Goal: Task Accomplishment & Management: Use online tool/utility

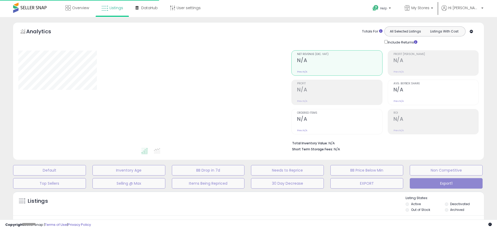
type input "**********"
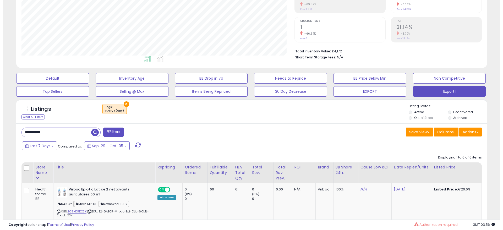
scroll to position [80, 0]
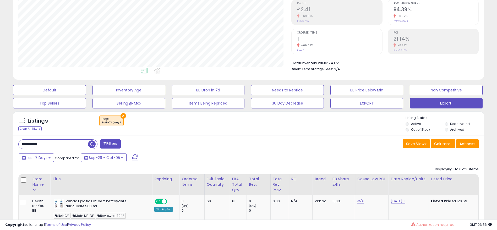
click at [64, 140] on input "**********" at bounding box center [53, 144] width 69 height 9
click at [64, 140] on input "**********" at bounding box center [76, 144] width 115 height 9
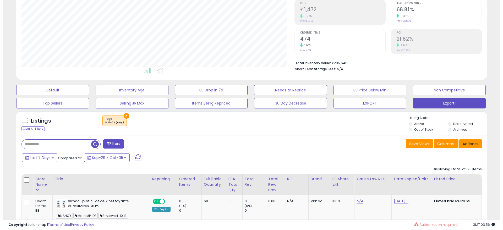
scroll to position [107, 273]
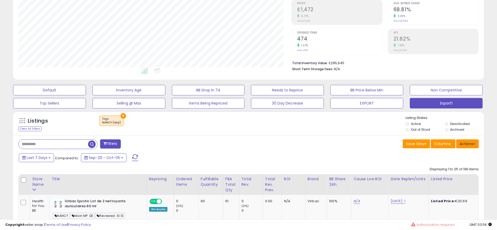
click at [464, 146] on button "Actions" at bounding box center [467, 143] width 23 height 9
click at [437, 174] on link "Export All Columns" at bounding box center [445, 177] width 57 height 8
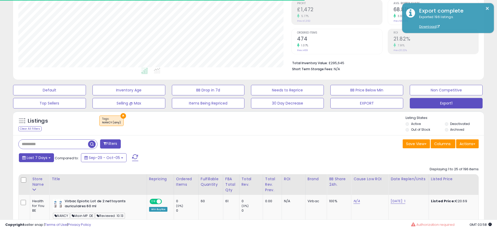
click at [40, 156] on span "Last 7 Days" at bounding box center [37, 157] width 21 height 5
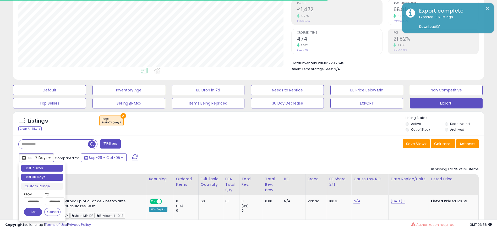
type input "**********"
drag, startPoint x: 45, startPoint y: 178, endPoint x: 140, endPoint y: 175, distance: 95.9
click at [45, 178] on li "Last 30 Days" at bounding box center [42, 177] width 42 height 7
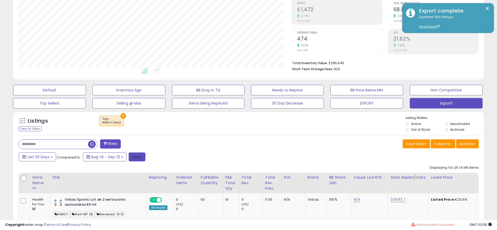
click at [138, 156] on button "Apply" at bounding box center [137, 156] width 17 height 9
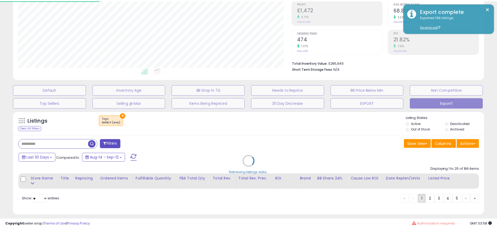
scroll to position [107, 276]
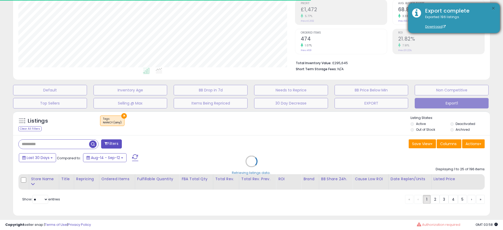
click at [492, 8] on button "×" at bounding box center [493, 8] width 4 height 7
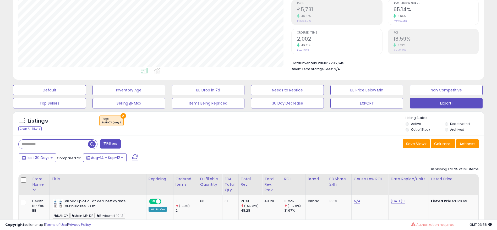
scroll to position [107, 273]
click at [473, 145] on button "Actions" at bounding box center [467, 143] width 23 height 9
click at [452, 173] on link "Export All Columns" at bounding box center [445, 177] width 57 height 8
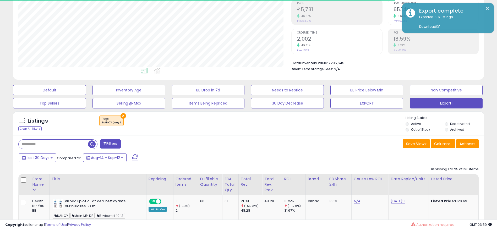
scroll to position [119, 0]
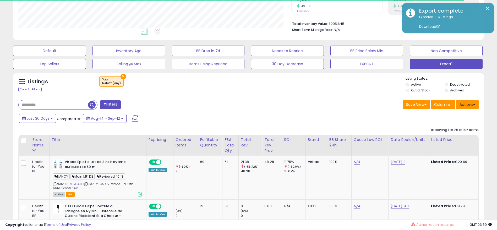
click at [464, 102] on button "Actions" at bounding box center [467, 104] width 23 height 9
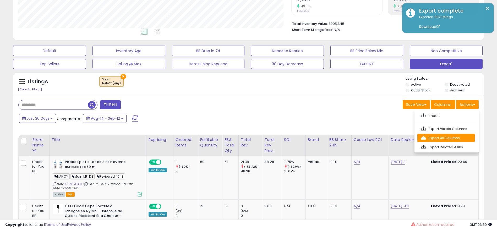
click at [455, 136] on link "Export All Columns" at bounding box center [445, 138] width 57 height 8
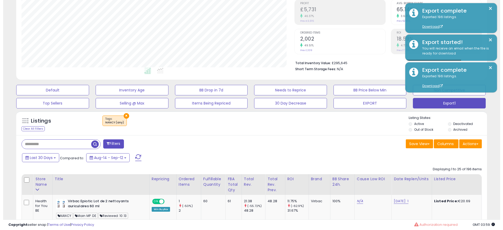
scroll to position [2, 0]
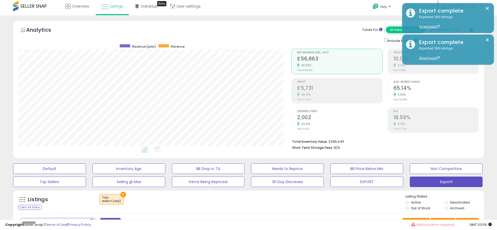
click at [323, 118] on h2 "2,002" at bounding box center [339, 117] width 85 height 7
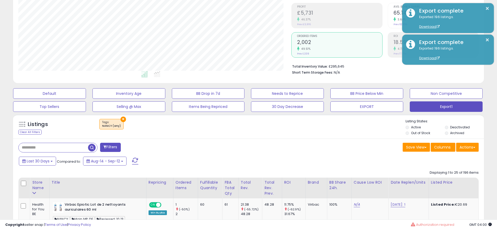
scroll to position [80, 0]
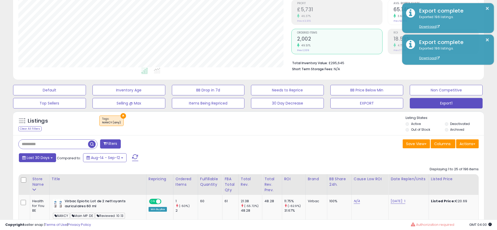
click at [45, 155] on span "Last 30 Days" at bounding box center [38, 157] width 23 height 5
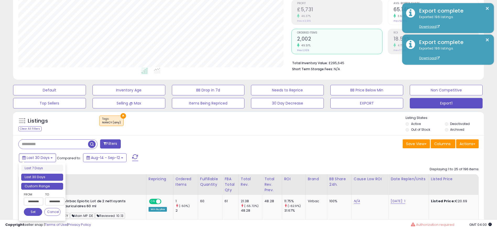
click at [46, 184] on li "Custom Range" at bounding box center [42, 186] width 42 height 7
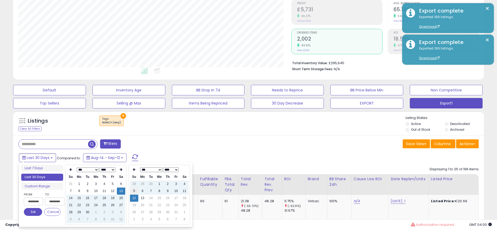
type input "**********"
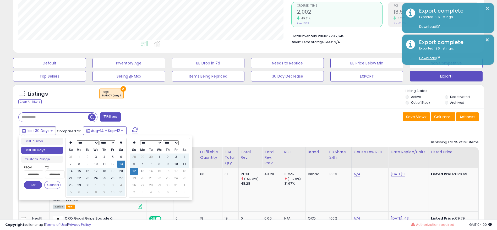
scroll to position [119, 0]
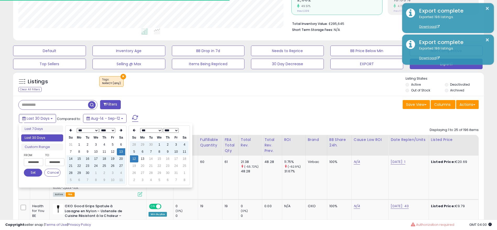
click at [97, 130] on select "*** *** *** *** *** *** *** *** *** ***" at bounding box center [88, 130] width 22 height 5
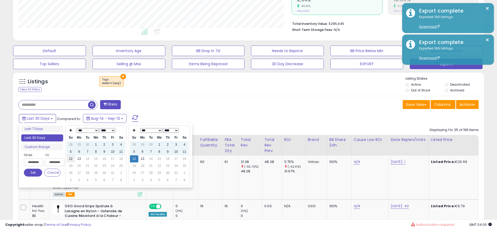
type input "**********"
click at [72, 158] on td "12" at bounding box center [71, 158] width 8 height 7
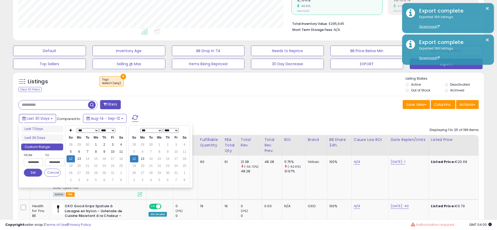
click at [31, 172] on button "Set" at bounding box center [33, 173] width 18 height 8
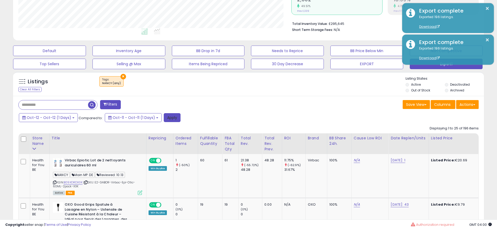
drag, startPoint x: 172, startPoint y: 119, endPoint x: 502, endPoint y: 65, distance: 334.6
click at [172, 119] on button "Apply" at bounding box center [172, 117] width 17 height 9
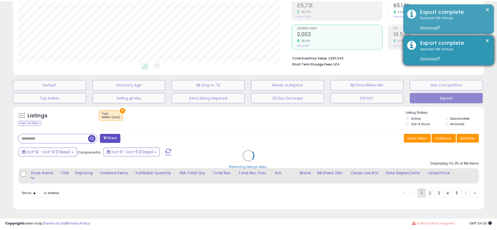
scroll to position [107, 276]
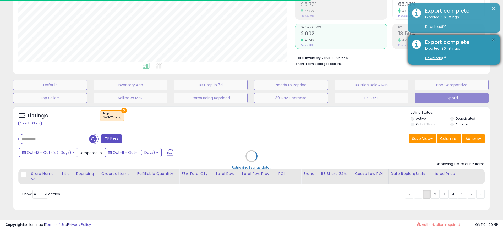
drag, startPoint x: 494, startPoint y: 39, endPoint x: 493, endPoint y: 35, distance: 4.8
click at [494, 39] on button "×" at bounding box center [493, 40] width 4 height 7
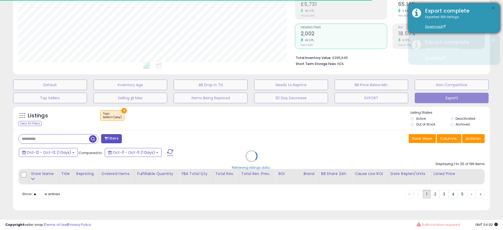
click at [492, 9] on button "×" at bounding box center [493, 8] width 4 height 7
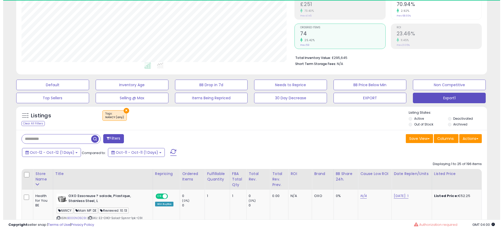
scroll to position [107, 273]
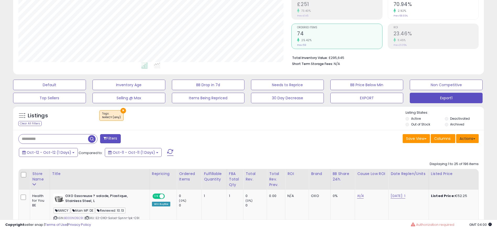
click at [462, 138] on button "Actions" at bounding box center [467, 138] width 23 height 9
click at [451, 170] on link "Export All Columns" at bounding box center [445, 172] width 57 height 8
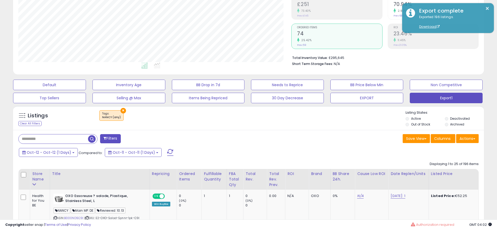
click at [68, 141] on input "text" at bounding box center [53, 138] width 69 height 9
paste input "**********"
type input "**********"
click at [137, 141] on span "button" at bounding box center [137, 139] width 8 height 8
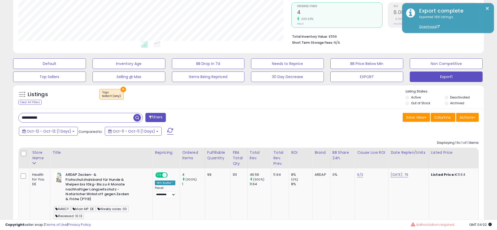
scroll to position [125, 0]
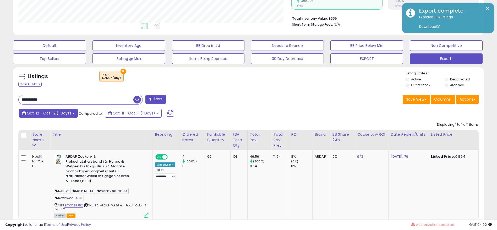
click at [60, 114] on span "Oct-12 - Oct-12 (1 Days)" at bounding box center [49, 112] width 45 height 5
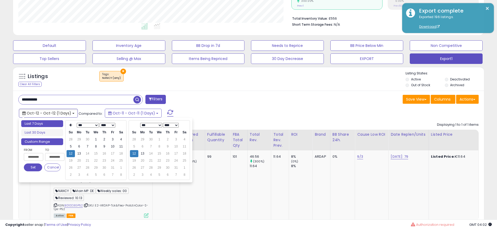
type input "**********"
click at [55, 124] on li "Last 7 Days" at bounding box center [42, 123] width 42 height 7
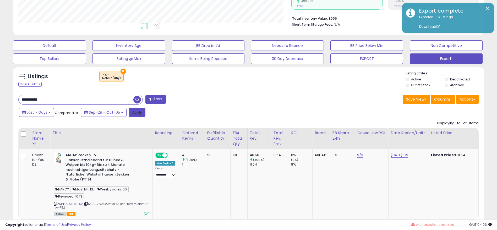
click at [140, 115] on button "Apply" at bounding box center [137, 112] width 17 height 9
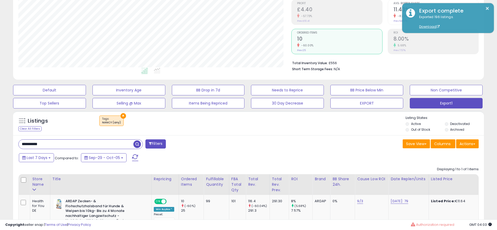
scroll to position [119, 0]
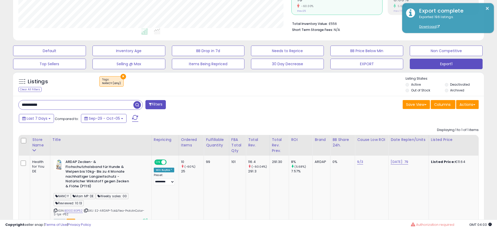
click at [88, 105] on input "**********" at bounding box center [76, 104] width 115 height 9
click at [35, 119] on span "Last 7 Days" at bounding box center [37, 118] width 21 height 5
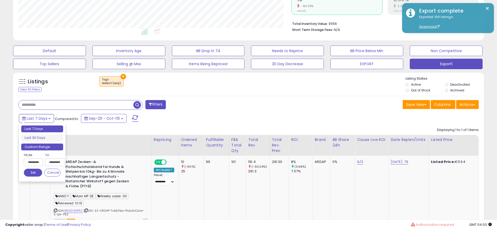
click at [41, 145] on li "Custom Range" at bounding box center [42, 146] width 42 height 7
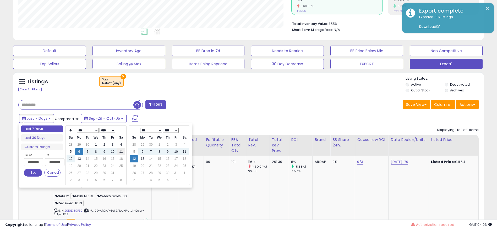
type input "**********"
click at [120, 151] on td "11" at bounding box center [121, 151] width 8 height 7
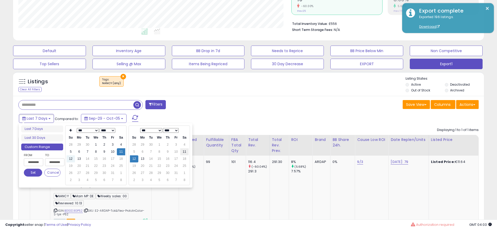
type input "**********"
click at [186, 151] on td "11" at bounding box center [184, 151] width 8 height 7
click at [35, 170] on button "Set" at bounding box center [33, 173] width 18 height 8
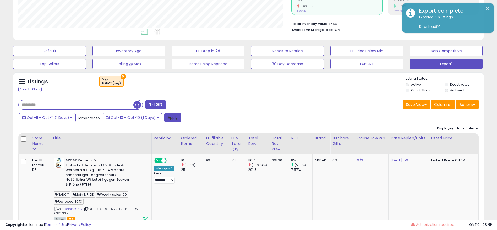
click at [166, 115] on button "Apply" at bounding box center [172, 117] width 17 height 9
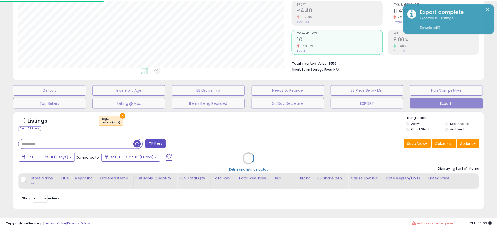
scroll to position [107, 276]
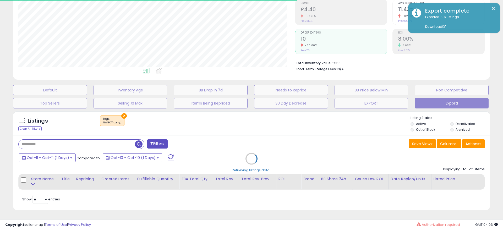
click at [476, 145] on div "Retrieving listings data.." at bounding box center [251, 162] width 484 height 108
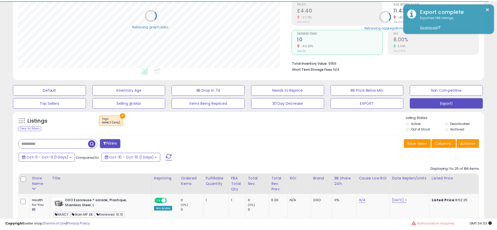
scroll to position [261705, 261539]
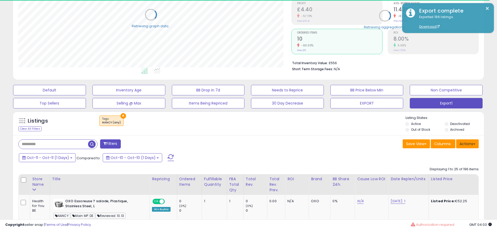
click at [473, 144] on span at bounding box center [474, 143] width 2 height 1
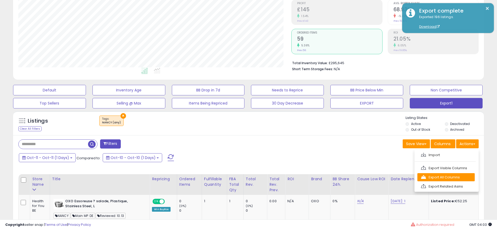
click at [456, 173] on link "Export All Columns" at bounding box center [445, 177] width 57 height 8
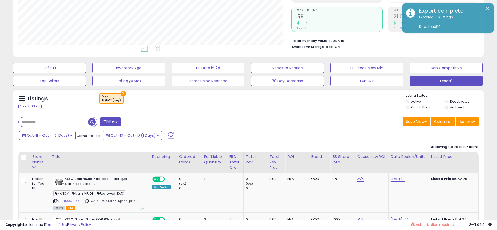
scroll to position [119, 0]
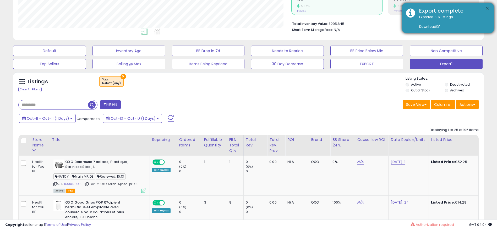
click at [486, 7] on button "×" at bounding box center [487, 8] width 4 height 7
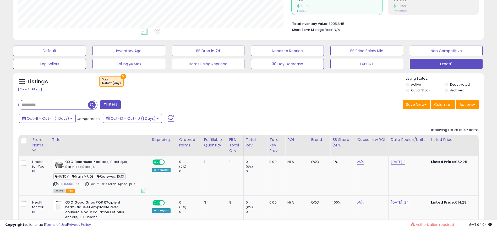
click at [340, 117] on div "Oct-11 - Oct-11 (1 Days) Compared to: Oct-10 - Oct-10 (1 Days)" at bounding box center [190, 119] width 345 height 12
click at [289, 103] on div "Save View Save As New View Update Current View Columns Actions Import Export Vi…" at bounding box center [365, 105] width 234 height 10
click at [470, 107] on button "Actions" at bounding box center [467, 104] width 23 height 9
click at [462, 137] on link "Export All Columns" at bounding box center [445, 138] width 57 height 8
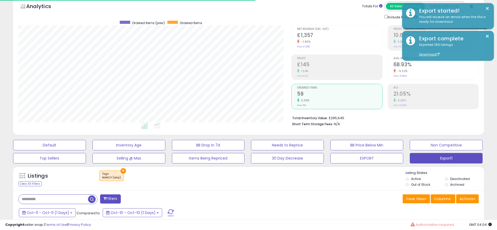
scroll to position [2, 0]
